Goal: Use online tool/utility: Utilize a website feature to perform a specific function

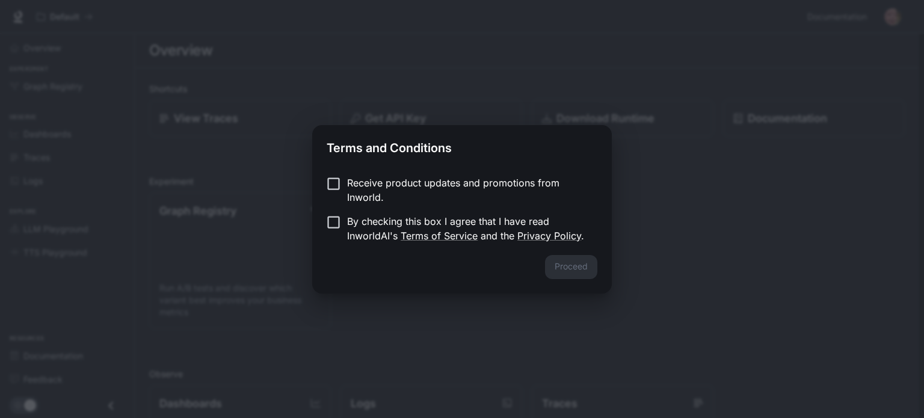
click at [351, 179] on p "Receive product updates and promotions from Inworld." at bounding box center [467, 190] width 241 height 29
click at [582, 273] on button "Proceed" at bounding box center [571, 267] width 52 height 24
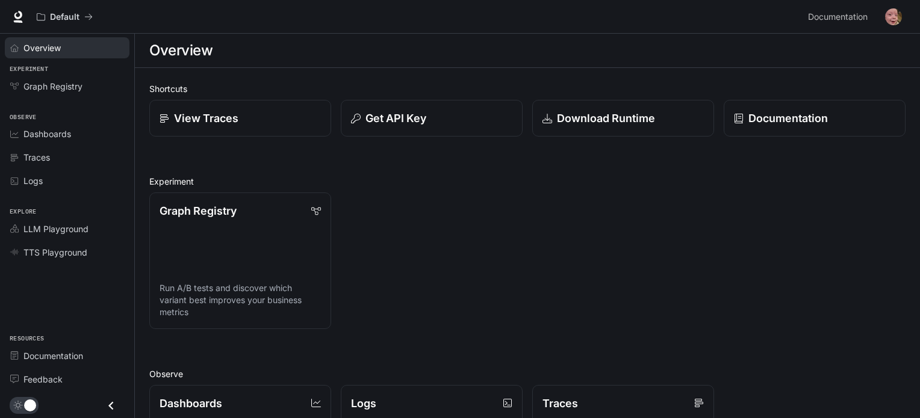
click at [50, 57] on link "Overview" at bounding box center [67, 47] width 125 height 21
click at [76, 81] on span "Graph Registry" at bounding box center [52, 86] width 59 height 13
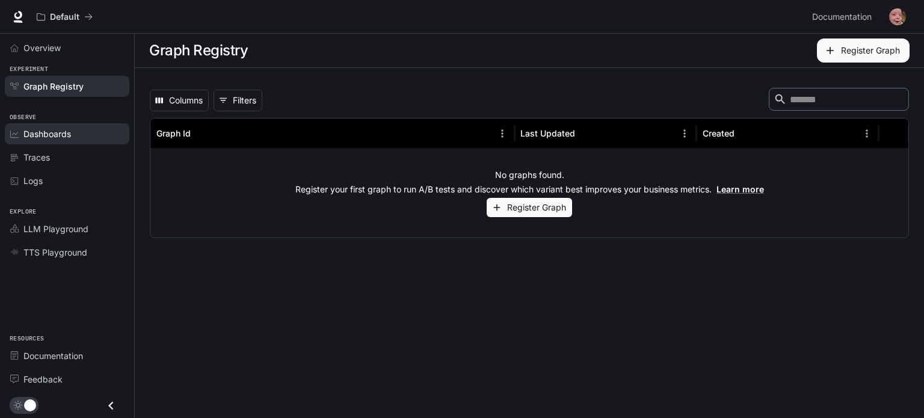
click at [75, 123] on link "Dashboards" at bounding box center [67, 133] width 125 height 21
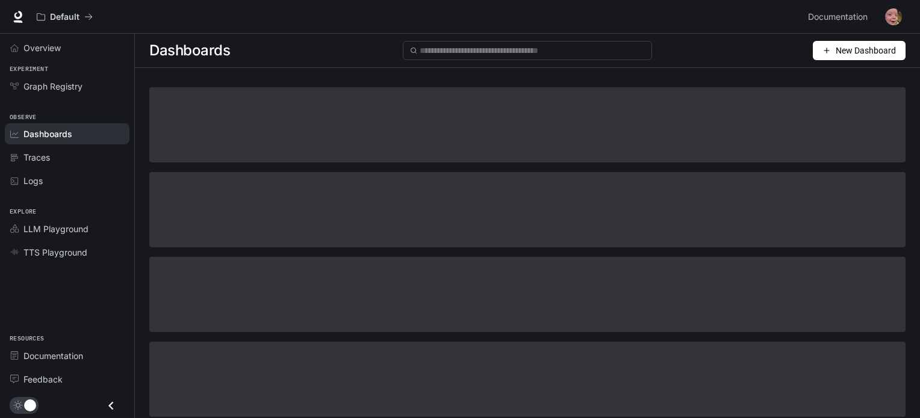
click at [58, 144] on li "Dashboards" at bounding box center [67, 133] width 134 height 23
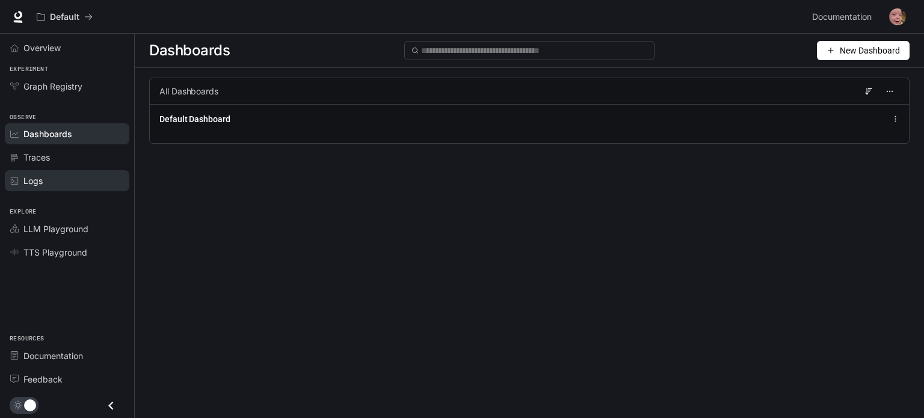
click at [61, 175] on div "Logs" at bounding box center [73, 181] width 101 height 13
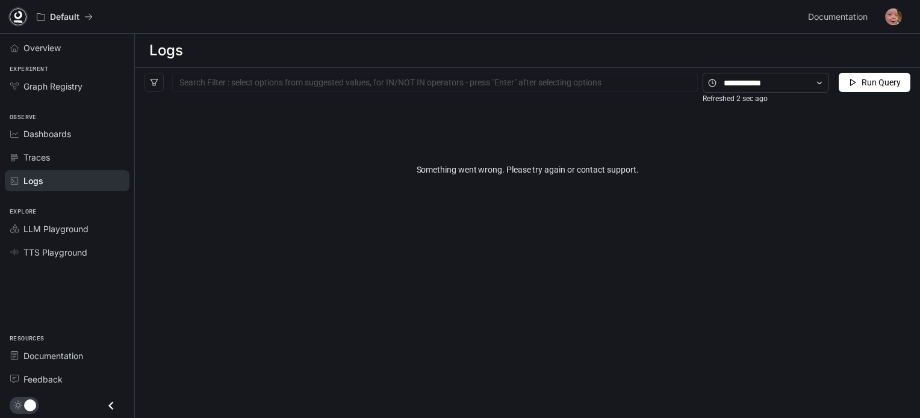
click at [13, 16] on icon at bounding box center [18, 17] width 12 height 12
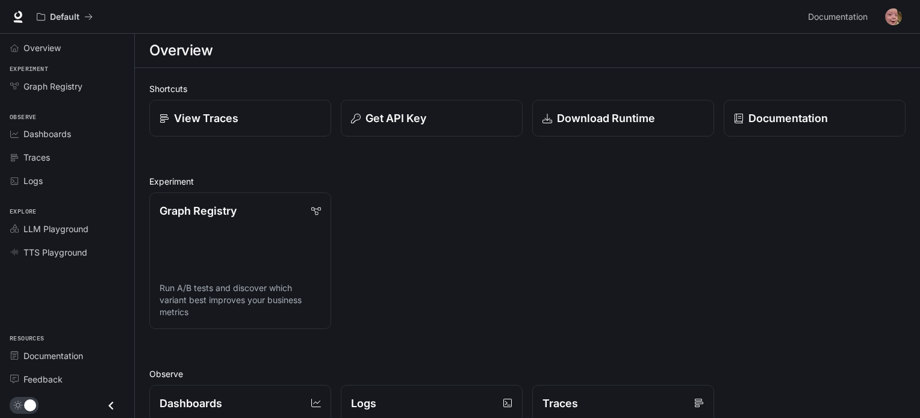
click at [335, 255] on div "Graph Registry Run A/B tests and discover which variant best improves your busi…" at bounding box center [522, 256] width 765 height 146
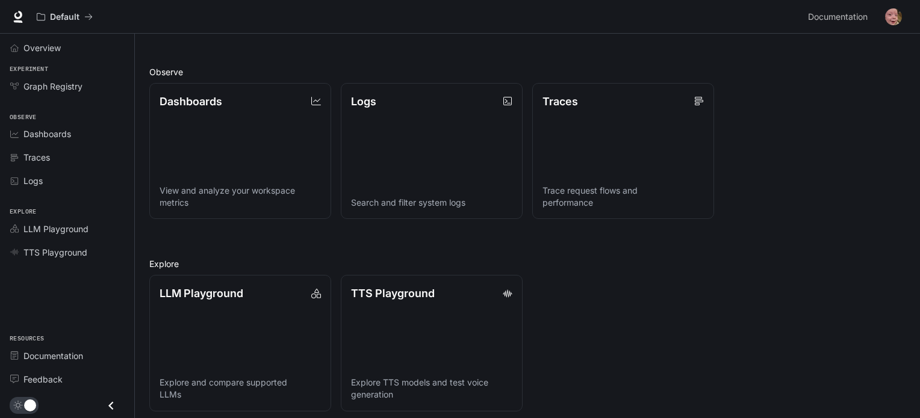
scroll to position [303, 0]
click at [60, 226] on span "LLM Playground" at bounding box center [55, 229] width 65 height 13
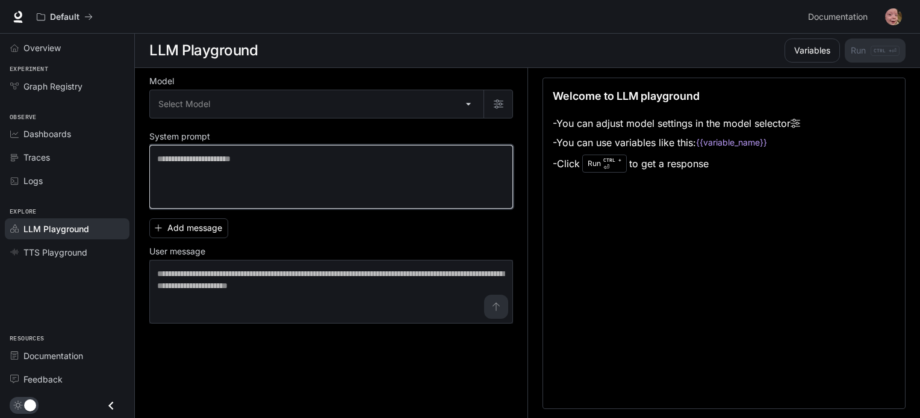
click at [267, 170] on textarea at bounding box center [331, 177] width 348 height 48
type textarea "*******"
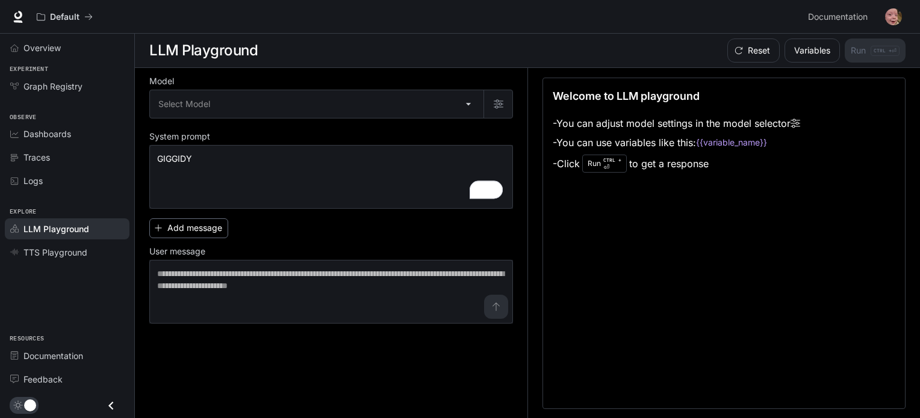
click at [212, 229] on button "Add message" at bounding box center [188, 228] width 79 height 20
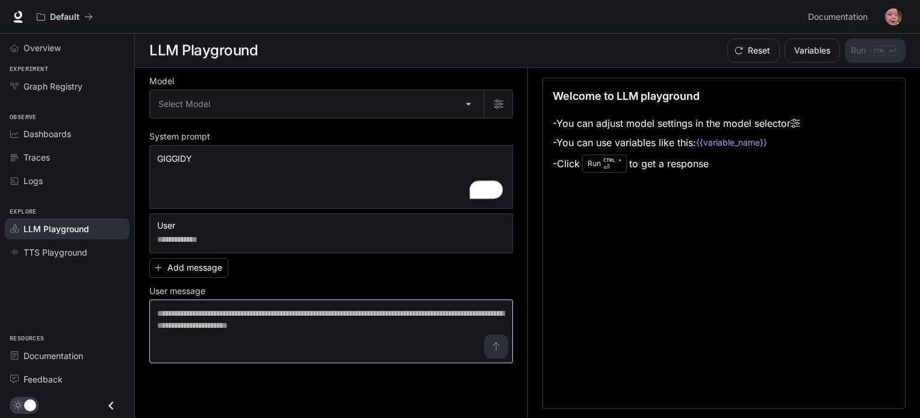
click at [339, 303] on div "* ​" at bounding box center [330, 332] width 363 height 64
click at [330, 289] on label "User message" at bounding box center [330, 294] width 363 height 12
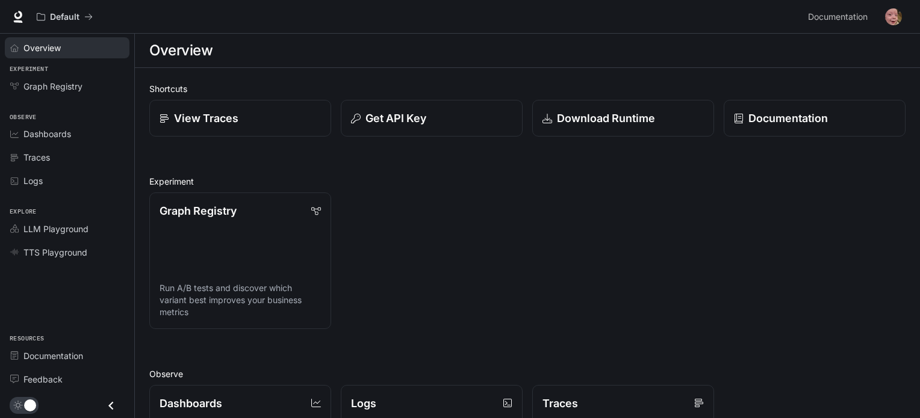
click at [60, 45] on span "Overview" at bounding box center [41, 48] width 37 height 13
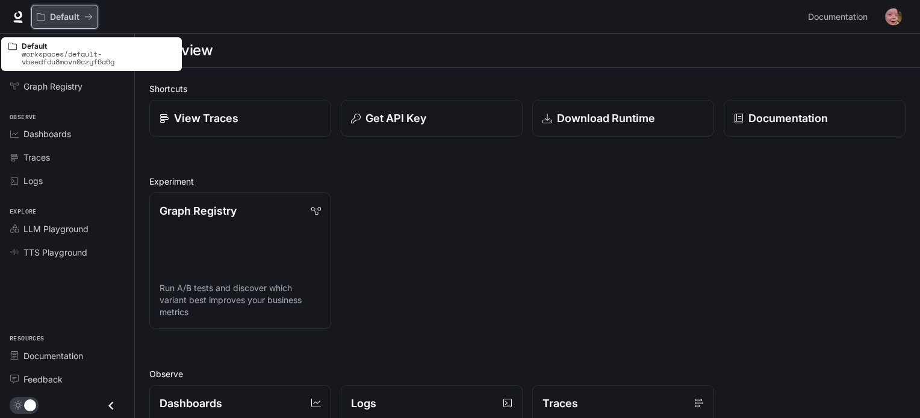
click at [79, 21] on p "Default" at bounding box center [64, 17] width 29 height 10
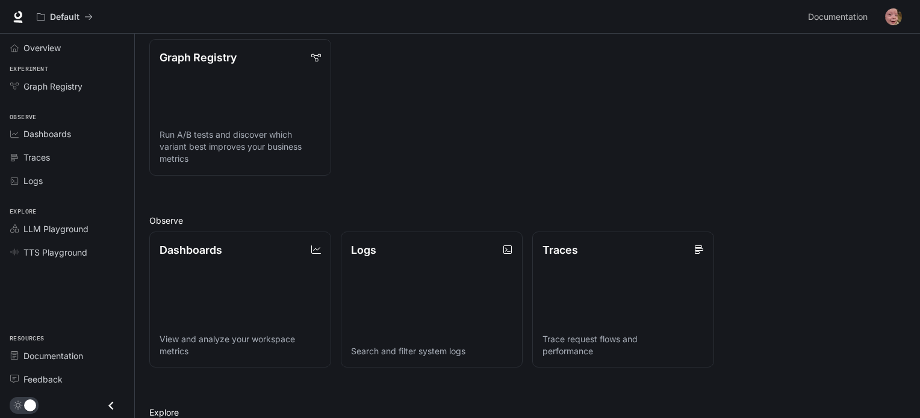
scroll to position [154, 0]
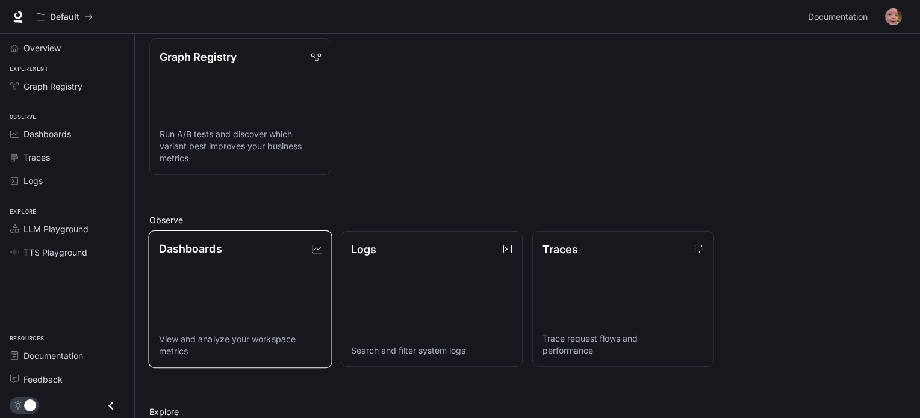
click at [253, 264] on link "Dashboards View and analyze your workspace metrics" at bounding box center [240, 299] width 184 height 138
